Goal: Check status: Check status

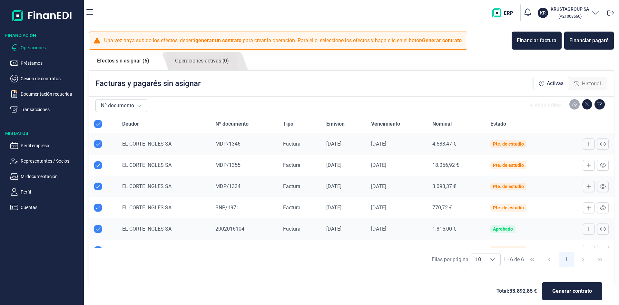
scroll to position [13, 0]
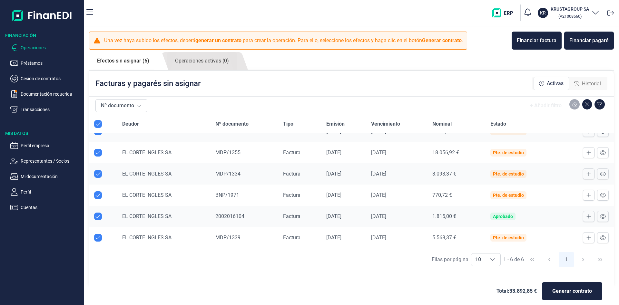
click at [505, 15] on img "button" at bounding box center [504, 12] width 25 height 9
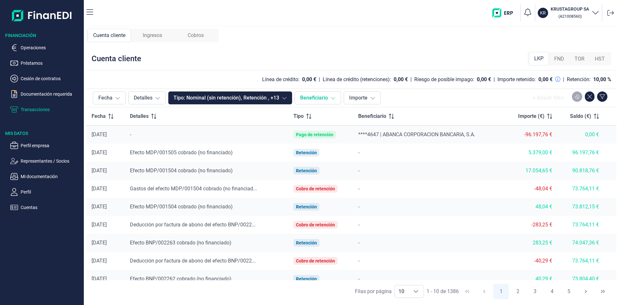
click at [320, 101] on button "Beneficiario" at bounding box center [318, 98] width 46 height 13
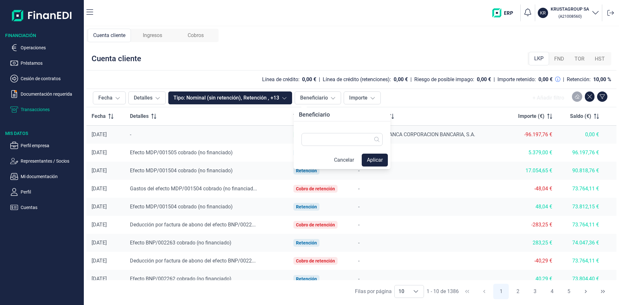
click at [445, 216] on tbody "[DATE] - Pago de retención ****4647 | ABANCA CORPORACION BANCARIA, S.A. -96.197…" at bounding box center [351, 216] width 530 height 181
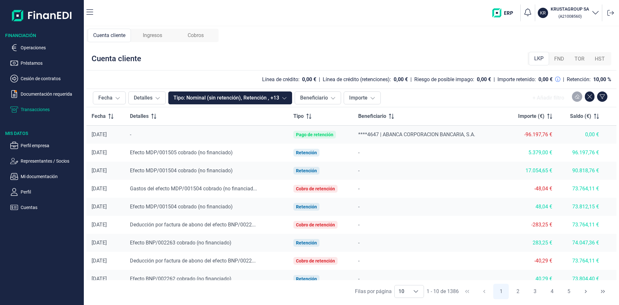
click at [348, 133] on td "Pago de retención" at bounding box center [320, 135] width 65 height 18
click at [331, 134] on div "Pago de retención" at bounding box center [314, 134] width 37 height 5
